Goal: Information Seeking & Learning: Learn about a topic

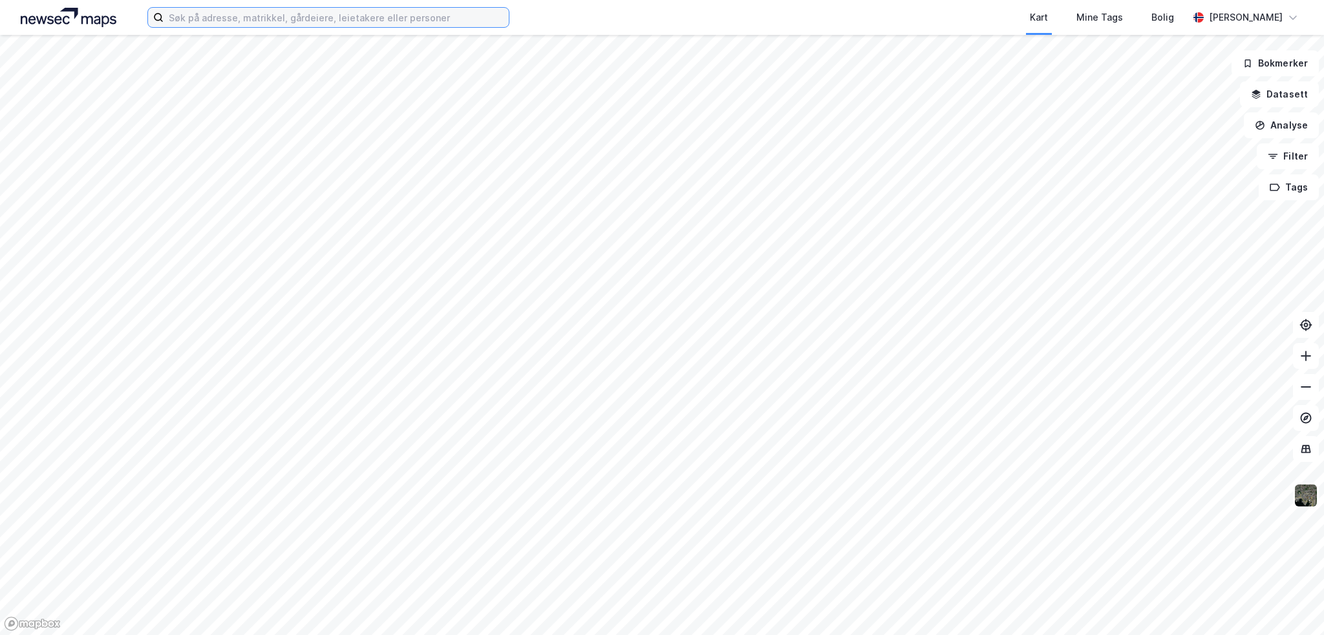
click at [231, 21] on input at bounding box center [336, 17] width 345 height 19
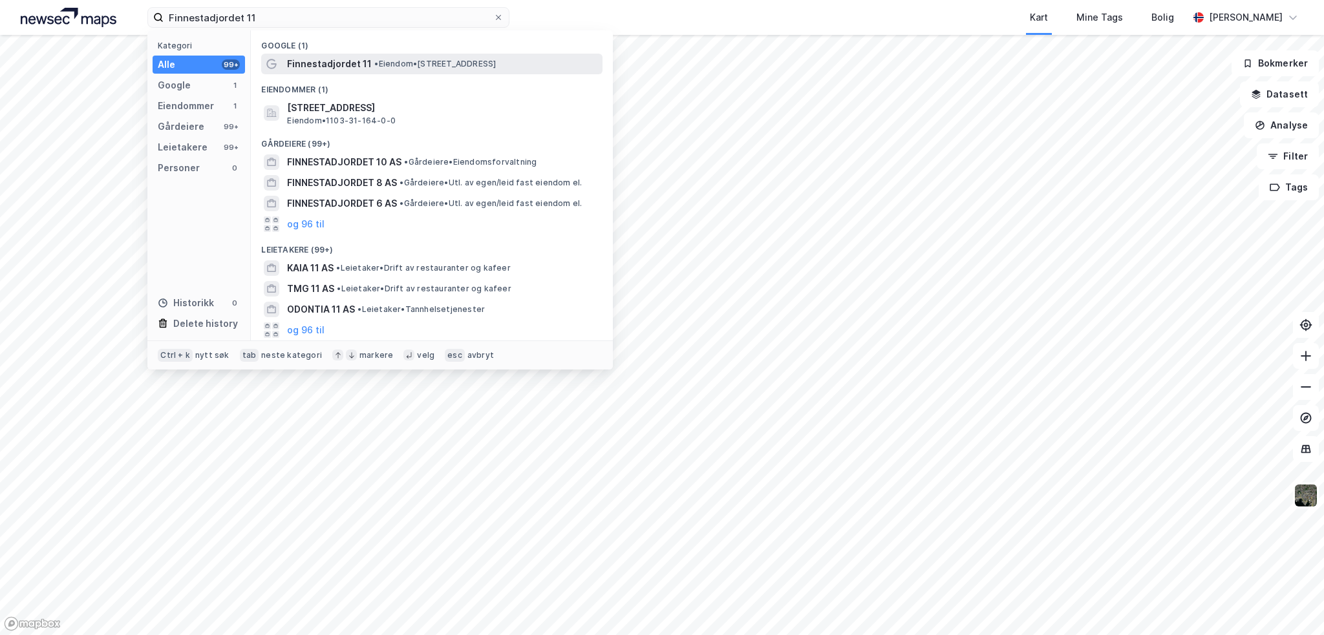
click at [374, 59] on span "•" at bounding box center [376, 64] width 4 height 10
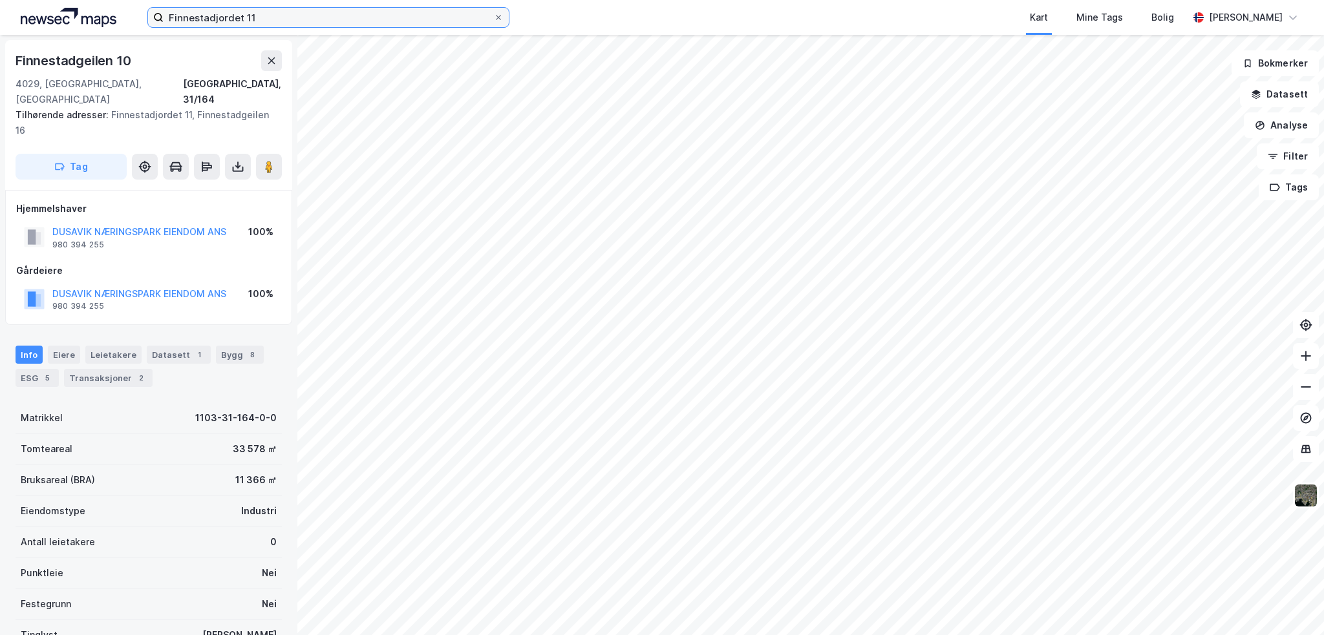
click at [257, 16] on input "Finnestadjordet 11" at bounding box center [329, 17] width 330 height 19
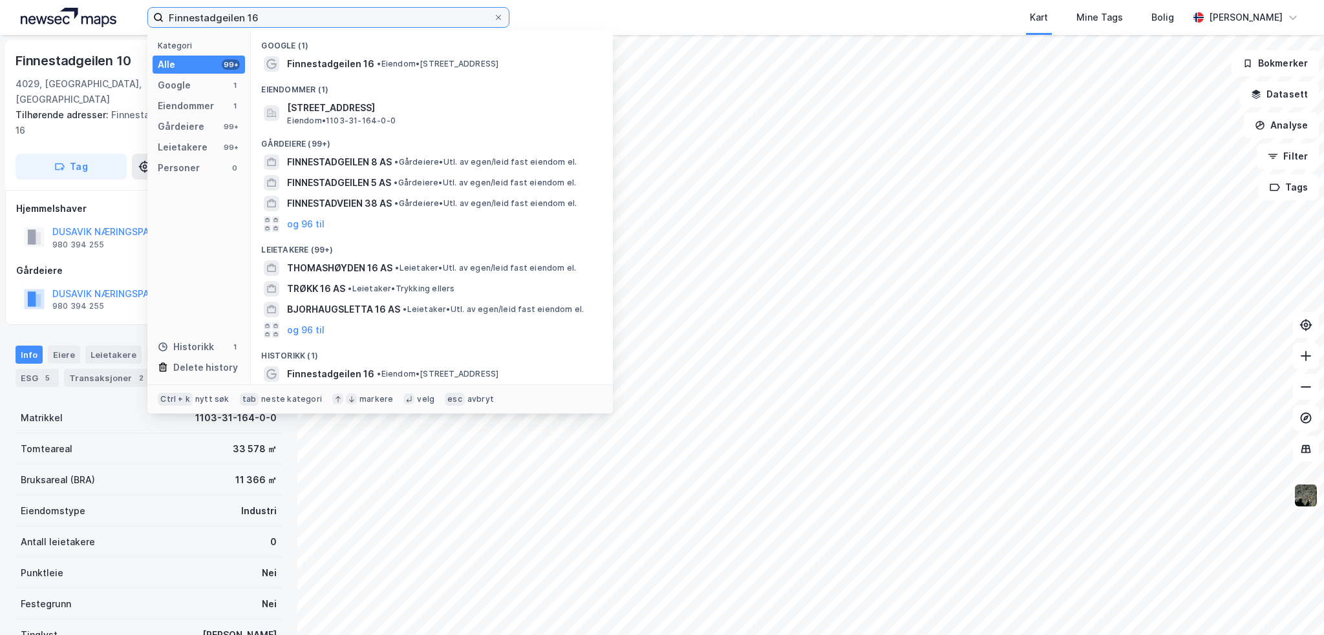
type input "Finnestadgeilen 16"
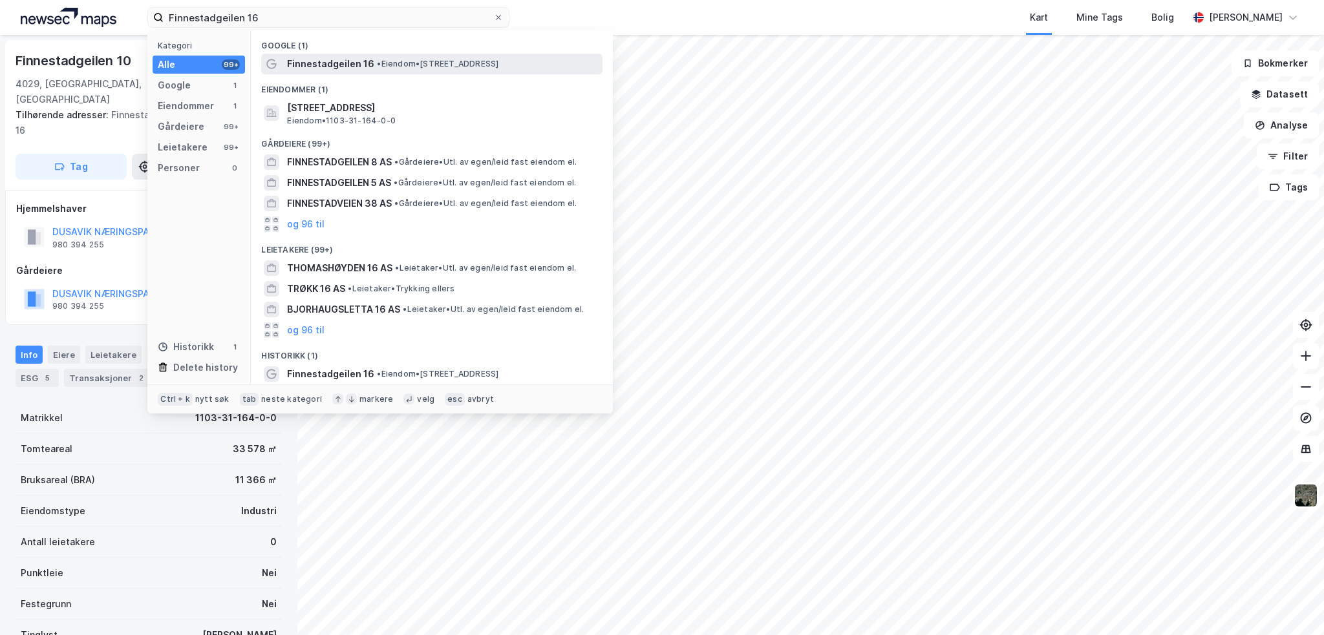
click at [427, 61] on span "• Eiendom • [STREET_ADDRESS]" at bounding box center [438, 64] width 122 height 10
